Goal: Transaction & Acquisition: Purchase product/service

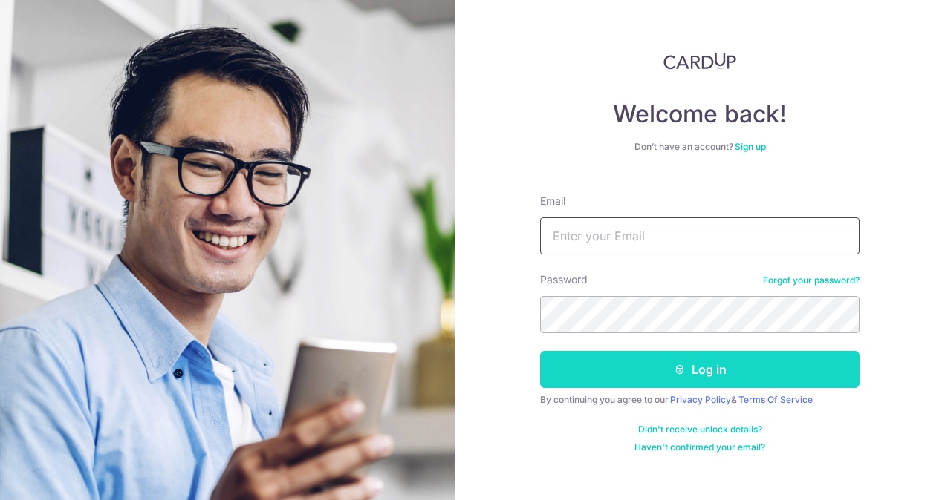
type input "lauhock@ymail.com"
click at [689, 365] on button "Log in" at bounding box center [699, 369] width 319 height 37
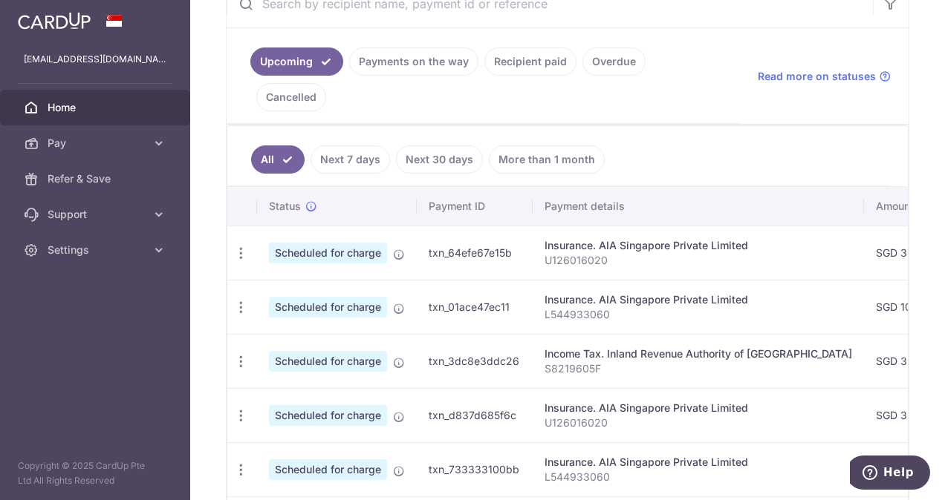
scroll to position [149, 0]
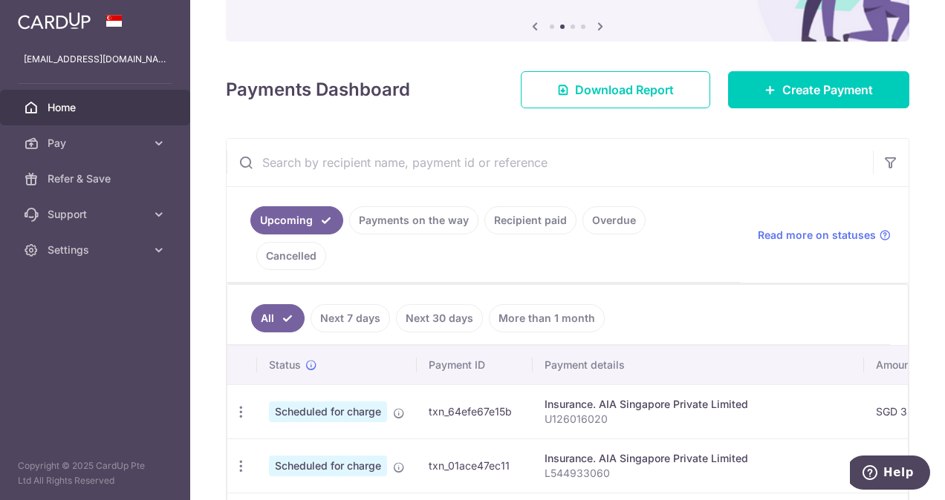
click at [421, 220] on link "Payments on the way" at bounding box center [413, 220] width 129 height 28
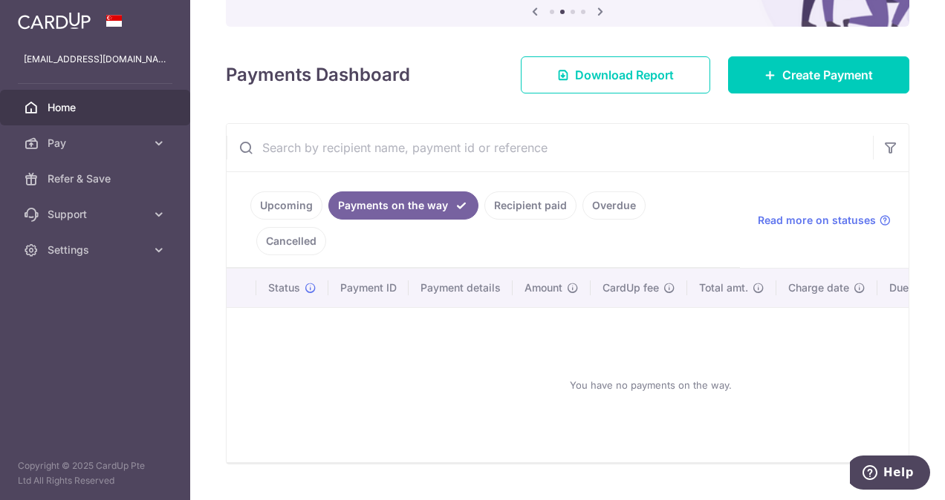
click at [545, 209] on link "Recipient paid" at bounding box center [530, 206] width 92 height 28
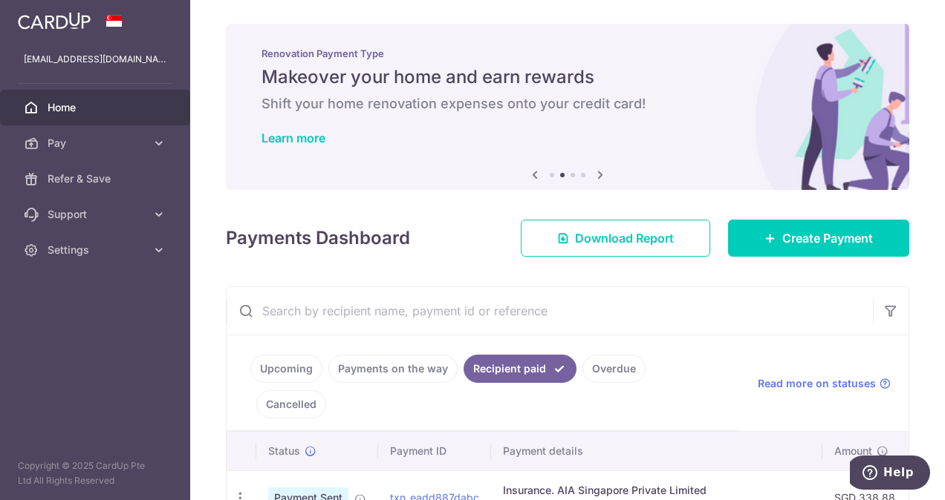
scroll to position [0, 0]
click at [326, 391] on link "Cancelled" at bounding box center [291, 405] width 70 height 28
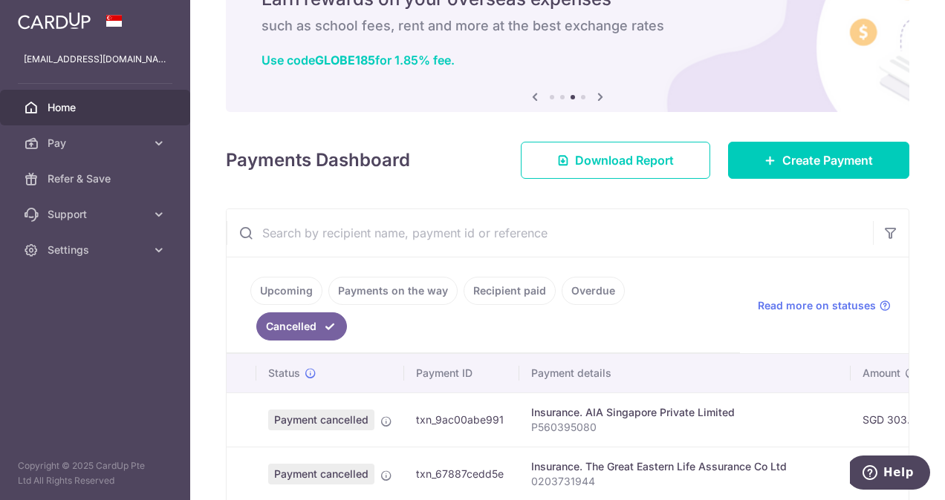
scroll to position [74, 0]
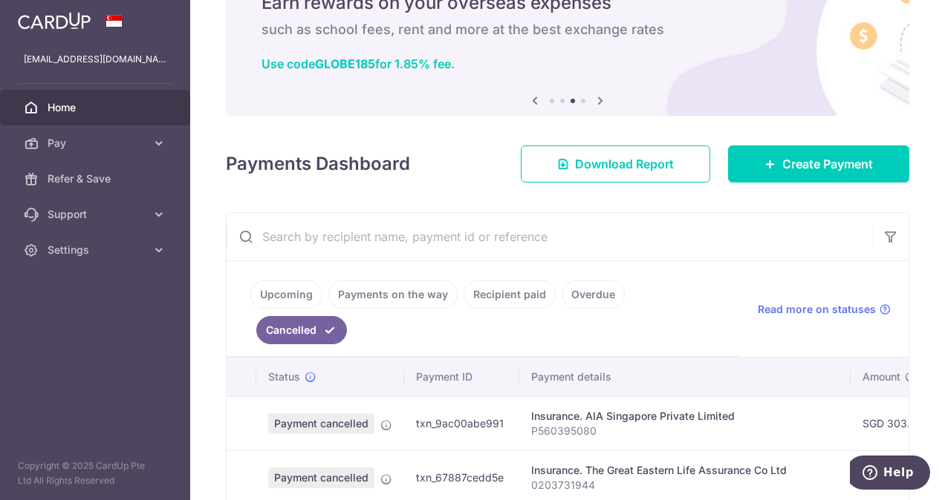
click at [599, 293] on link "Overdue" at bounding box center [592, 295] width 63 height 28
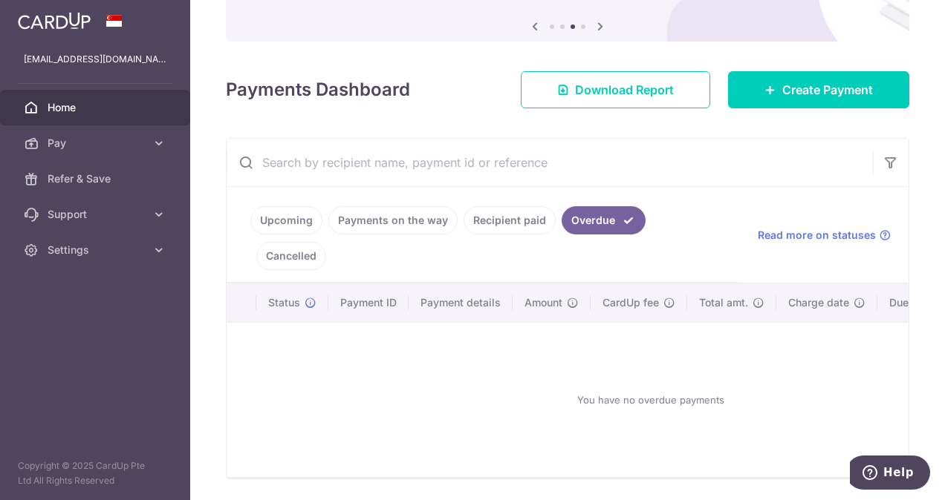
click at [275, 215] on link "Upcoming" at bounding box center [286, 220] width 72 height 28
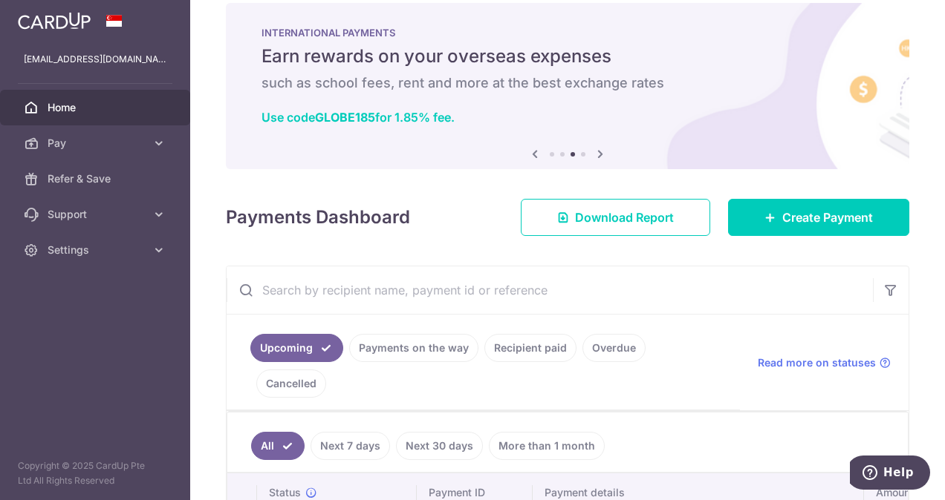
scroll to position [0, 0]
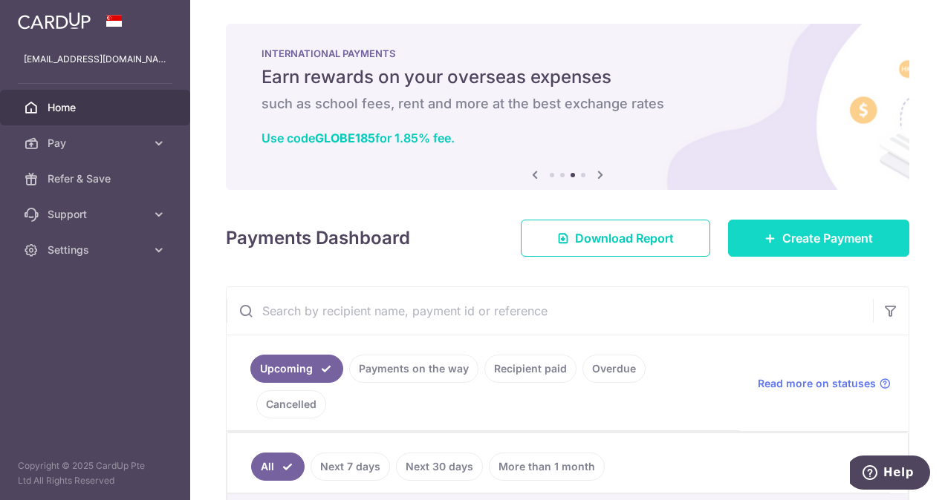
click at [799, 238] on span "Create Payment" at bounding box center [827, 238] width 91 height 18
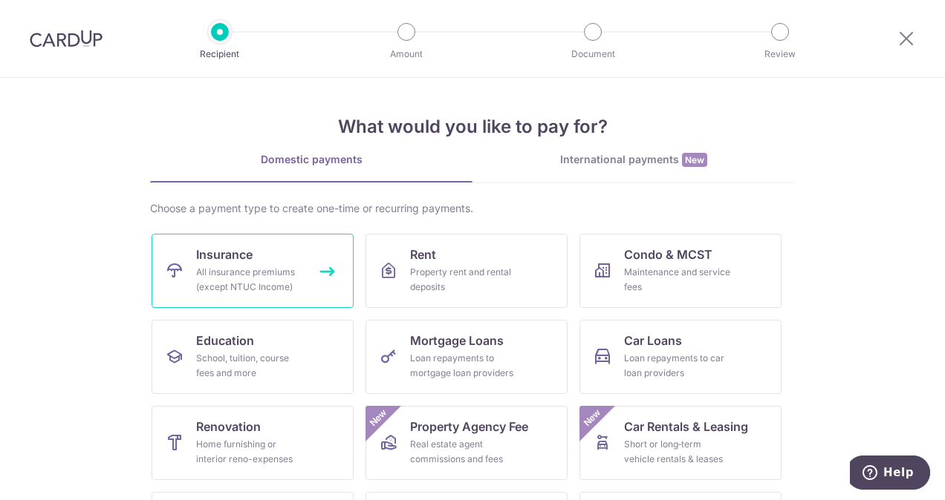
click at [245, 278] on div "All insurance premiums (except NTUC Income)" at bounding box center [249, 280] width 107 height 30
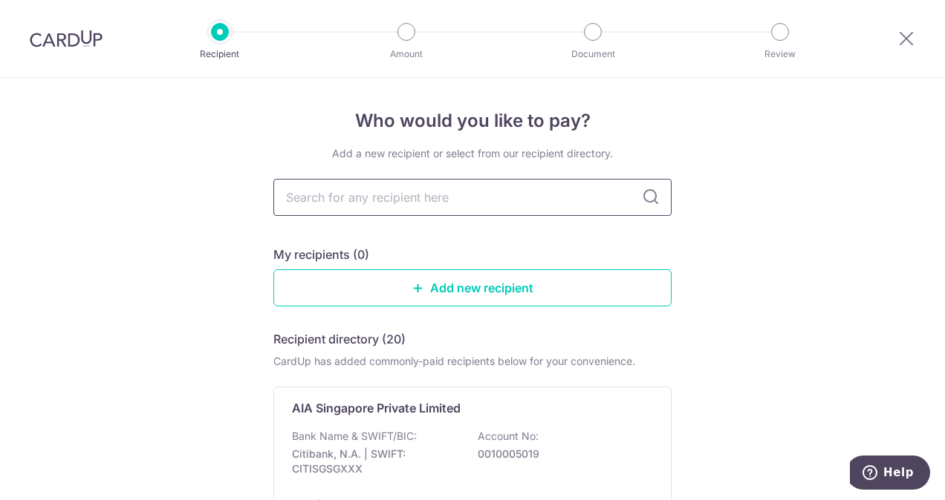
click at [471, 207] on input "text" at bounding box center [472, 197] width 398 height 37
click at [530, 427] on div "AIA Singapore Private Limited Bank Name & SWIFT/BIC: Citibank, N.A. | SWIFT: CI…" at bounding box center [472, 455] width 398 height 137
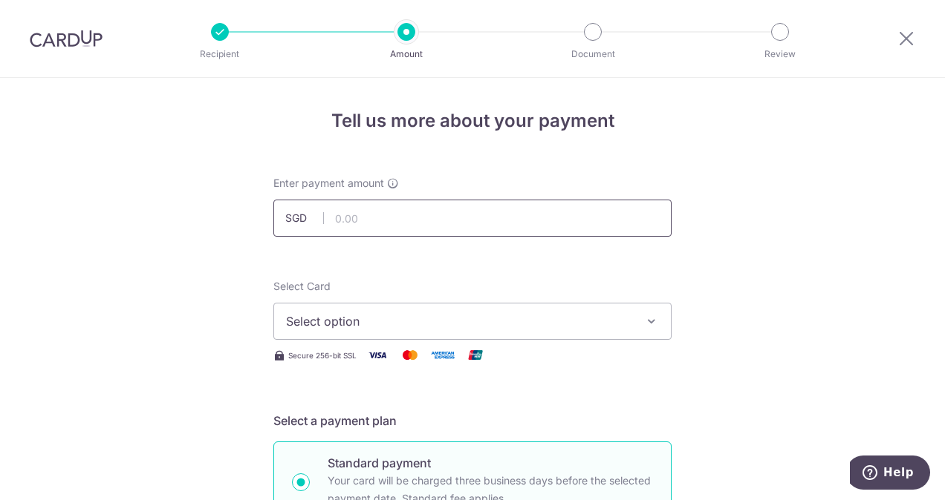
click at [440, 221] on input "text" at bounding box center [472, 218] width 398 height 37
type input "889.99"
click at [320, 324] on span "Select option" at bounding box center [459, 322] width 346 height 18
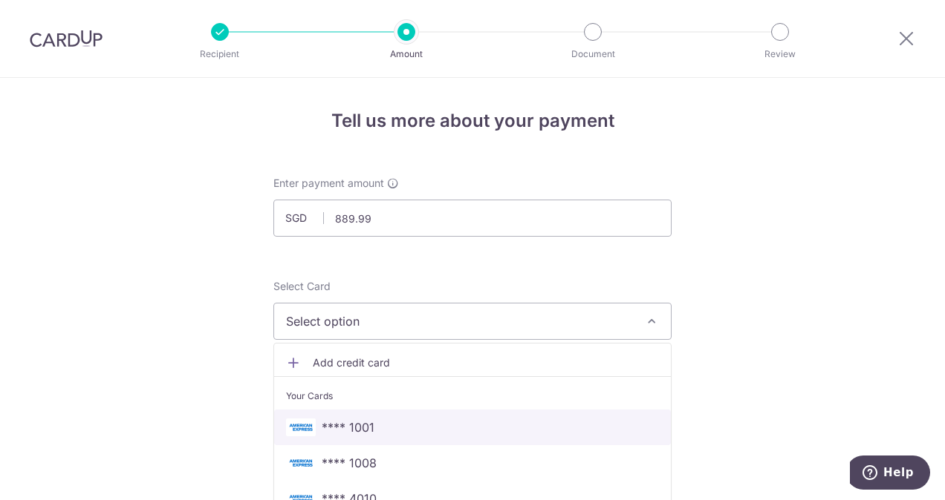
click at [359, 425] on span "**** 1001" at bounding box center [348, 428] width 53 height 18
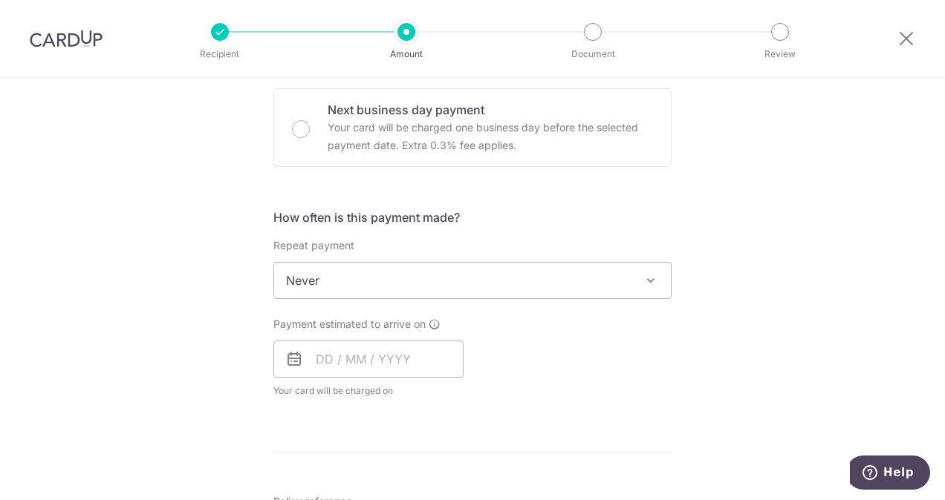
scroll to position [446, 0]
click at [339, 359] on input "text" at bounding box center [368, 357] width 190 height 37
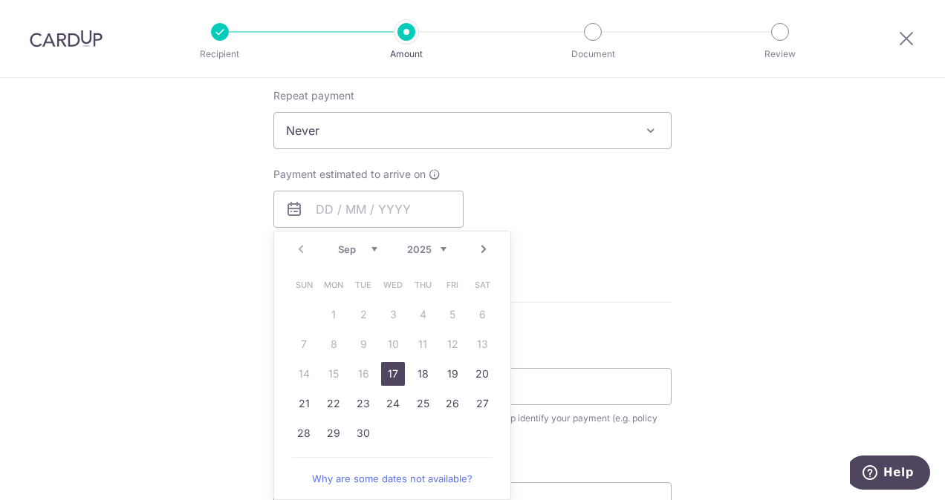
click at [389, 373] on link "17" at bounding box center [393, 374] width 24 height 24
type input "17/09/2025"
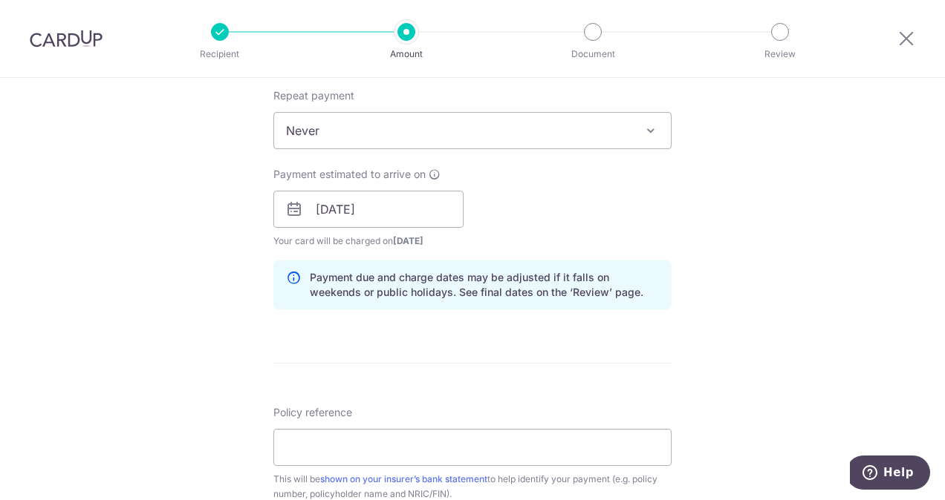
click at [250, 360] on div "Tell us more about your payment Enter payment amount SGD 889.99 889.99 Select C…" at bounding box center [472, 186] width 945 height 1404
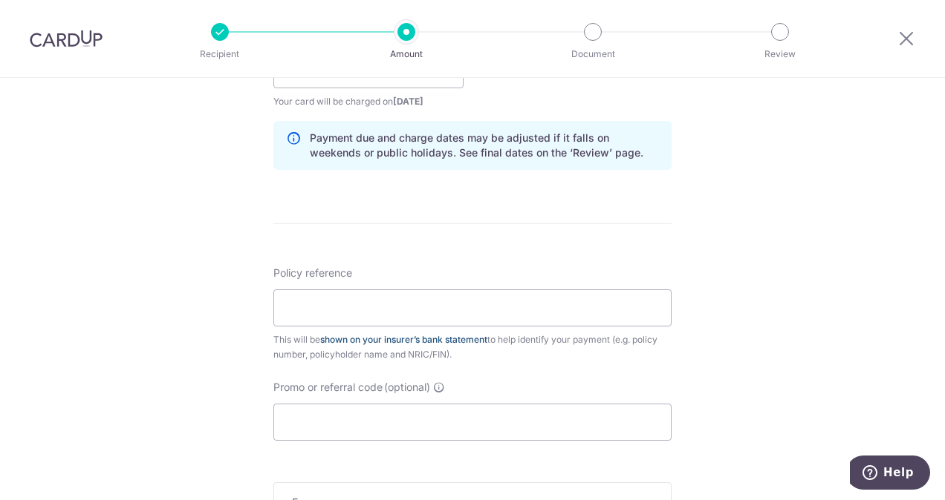
scroll to position [743, 0]
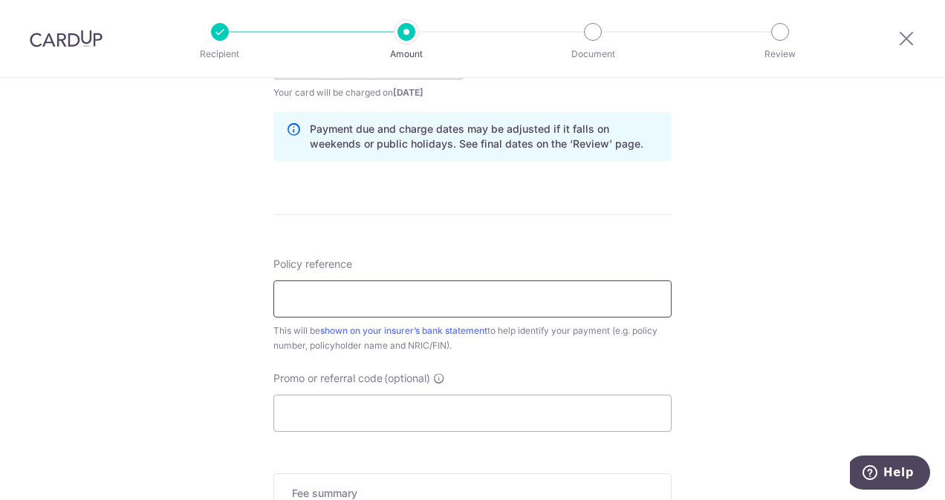
click at [365, 299] on input "Policy reference" at bounding box center [472, 299] width 398 height 37
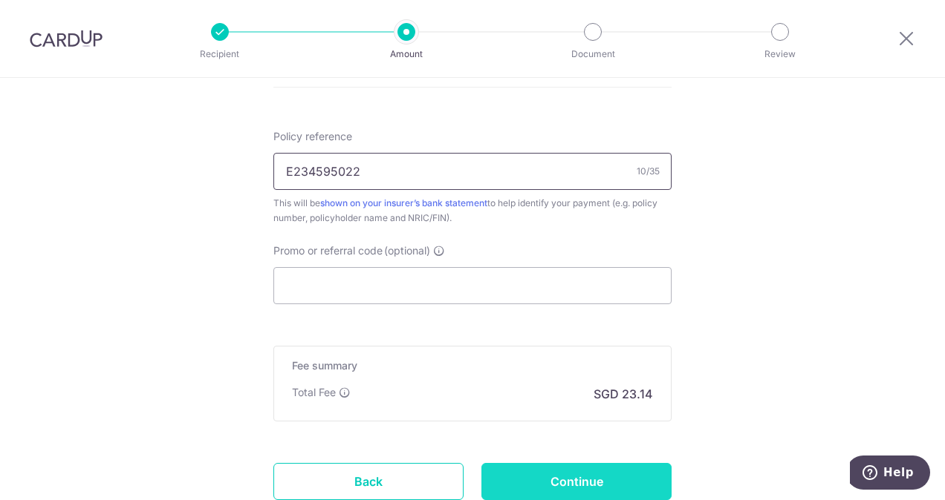
scroll to position [965, 0]
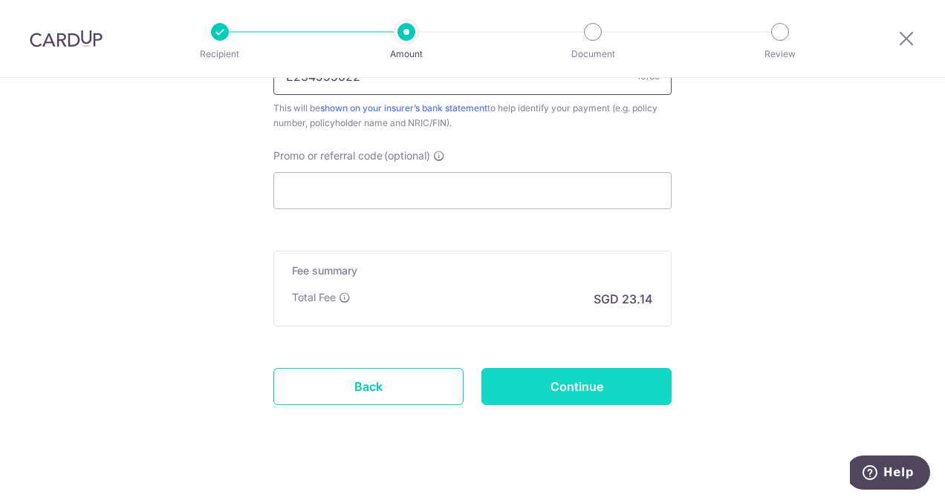
type input "E234595022"
click at [561, 376] on input "Continue" at bounding box center [576, 386] width 190 height 37
type input "Create Schedule"
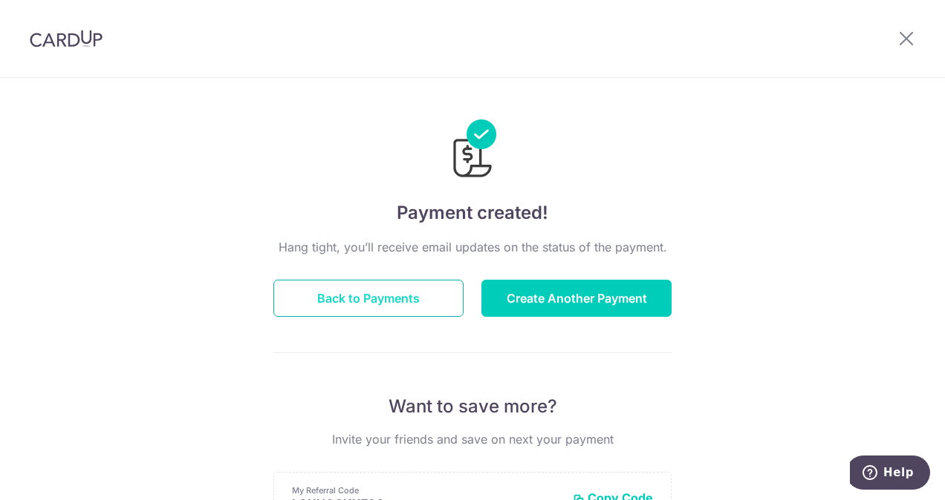
click at [402, 291] on button "Back to Payments" at bounding box center [368, 298] width 190 height 37
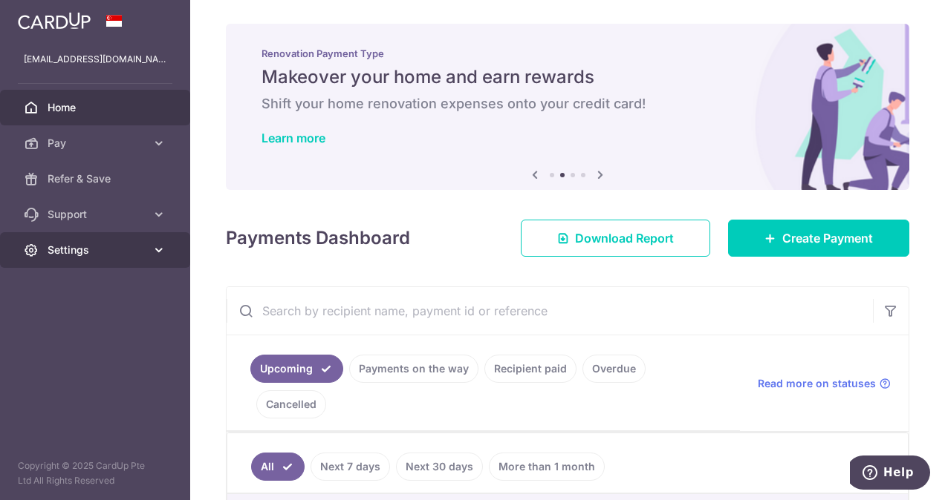
click at [137, 244] on span "Settings" at bounding box center [97, 250] width 98 height 15
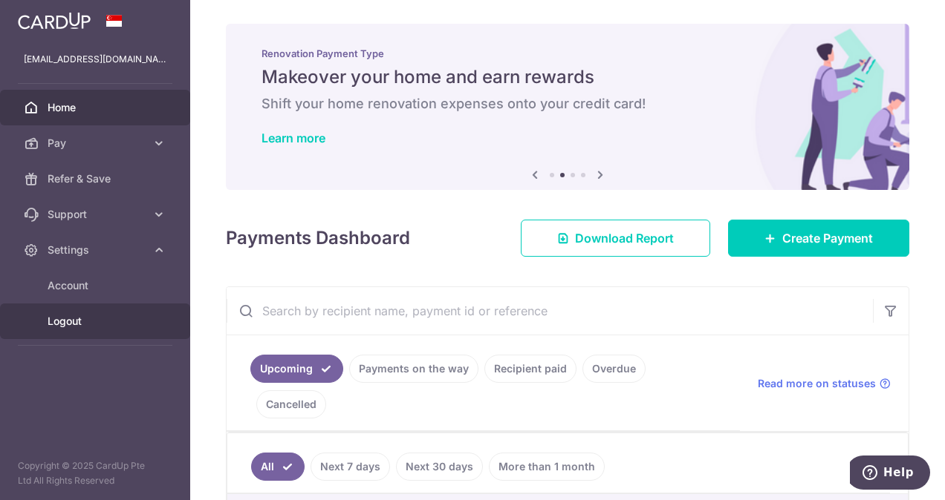
click at [79, 318] on span "Logout" at bounding box center [97, 321] width 98 height 15
